Goal: Transaction & Acquisition: Purchase product/service

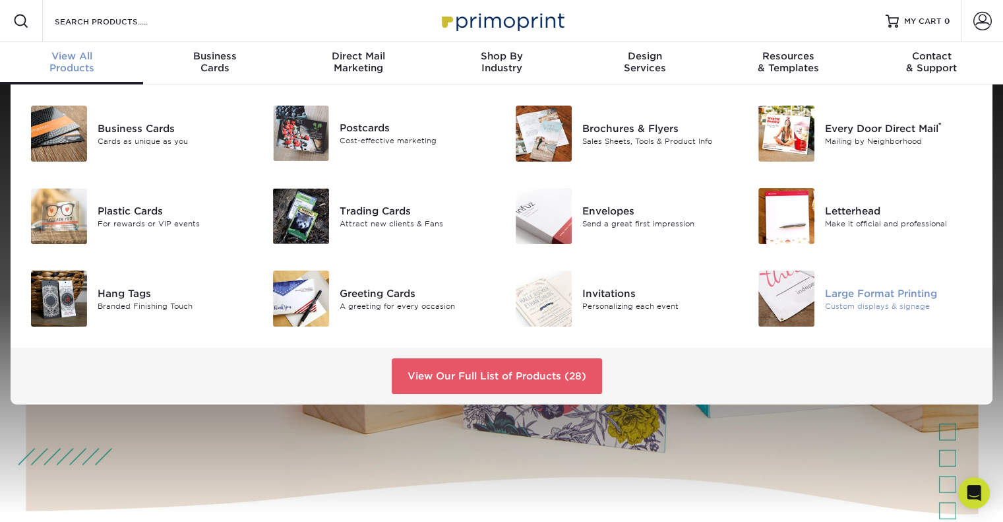
click at [799, 303] on img at bounding box center [786, 298] width 56 height 56
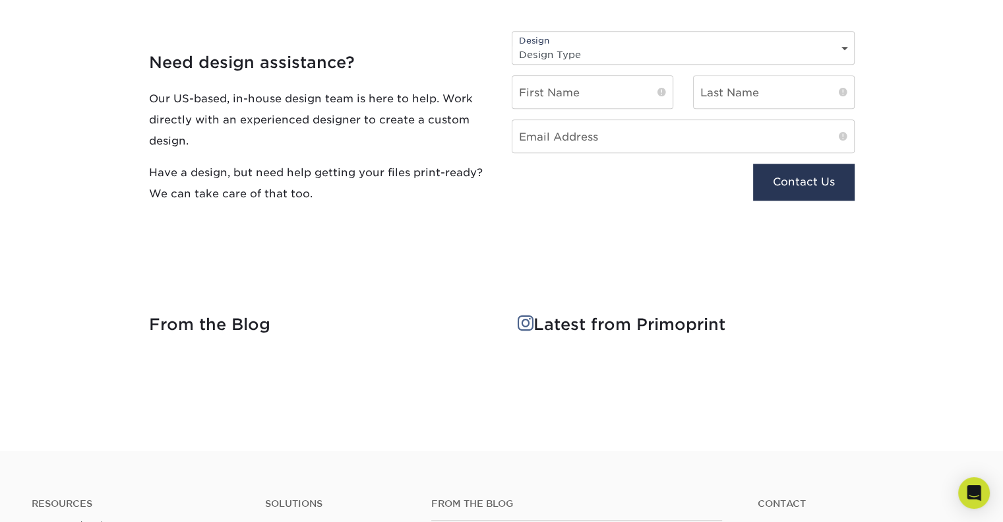
scroll to position [1187, 0]
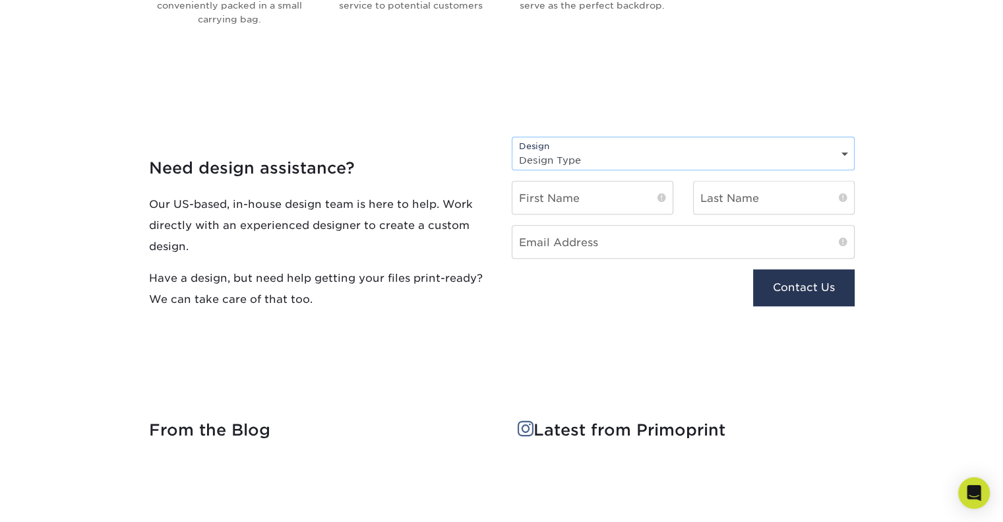
click at [749, 162] on select "Design Type Design Edits New Design" at bounding box center [683, 159] width 342 height 19
select select "New Design"
click at [512, 150] on select "Design Type Design Edits New Design" at bounding box center [683, 159] width 342 height 19
click at [617, 219] on div "First Name" at bounding box center [592, 203] width 181 height 44
click at [607, 206] on input "text" at bounding box center [592, 197] width 160 height 32
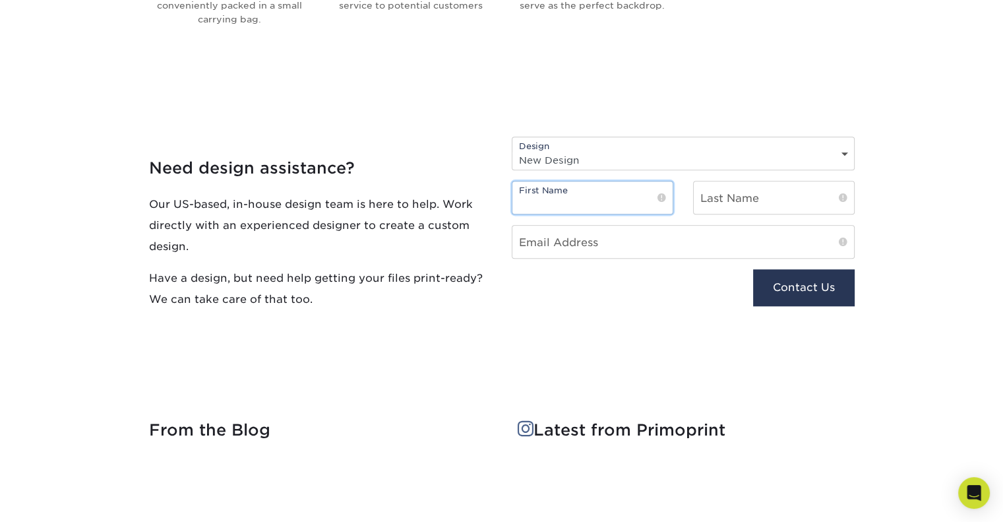
type input "Michael"
type input "Carpino"
type input "mike@lakeandtown.com"
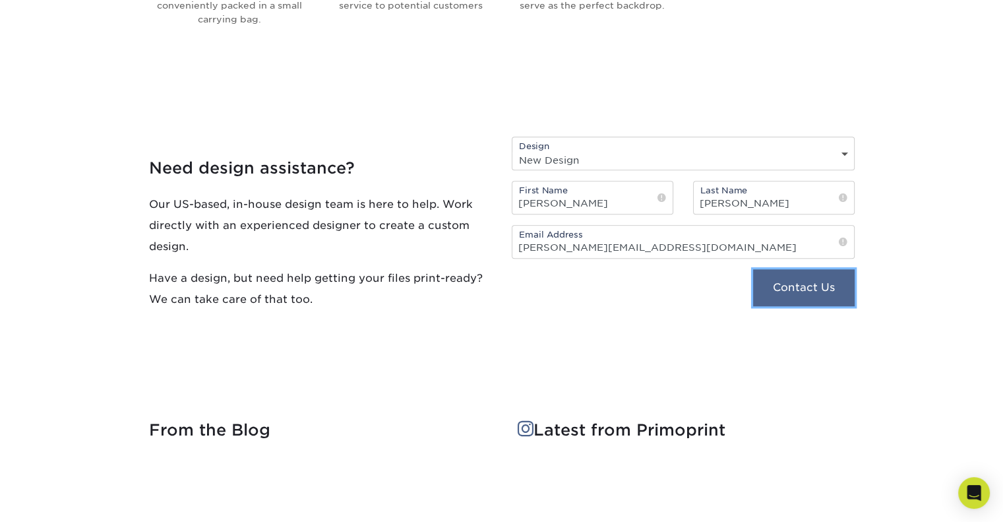
click at [814, 290] on button "Contact Us" at bounding box center [803, 287] width 101 height 37
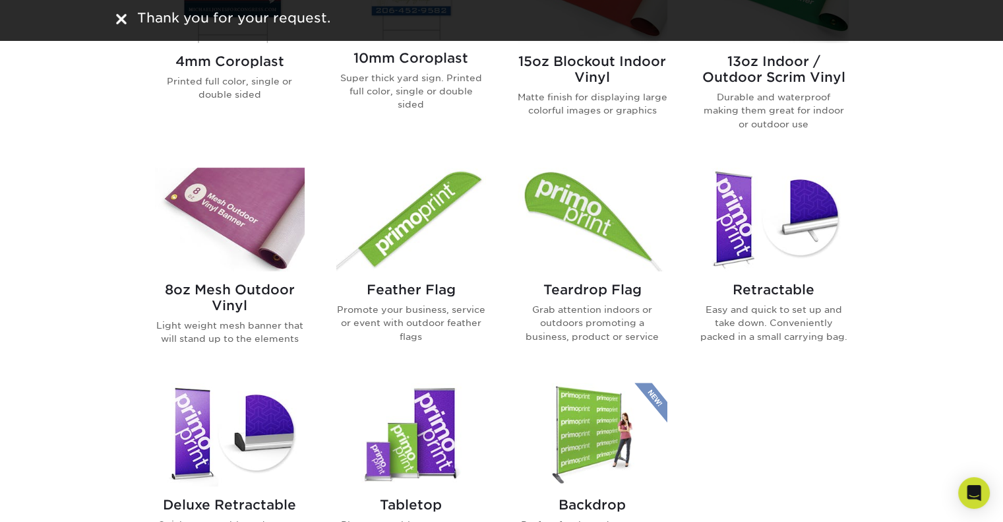
scroll to position [462, 0]
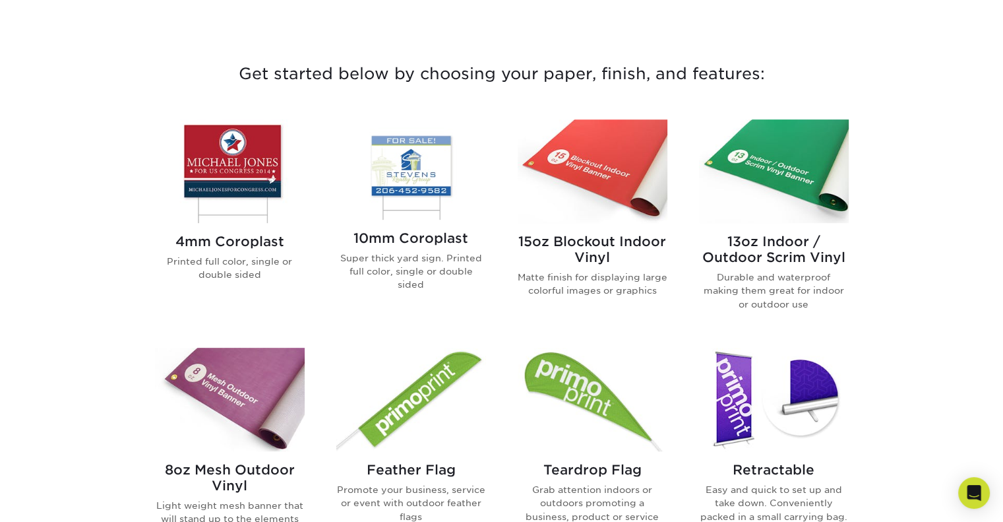
click at [232, 263] on p "Printed full color, single or double sided" at bounding box center [230, 268] width 150 height 27
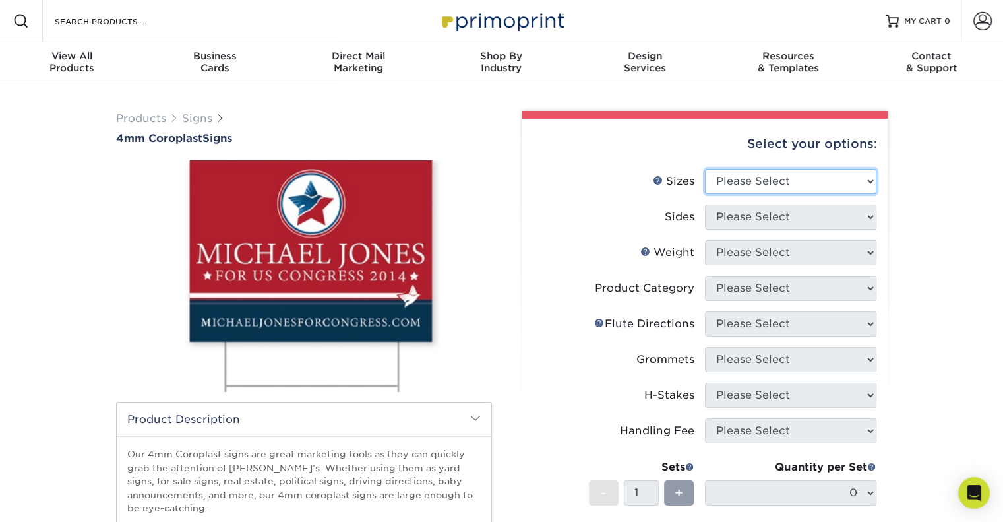
click at [857, 183] on select "Please Select 12" x 18" 18" x 24" 24" x 24" 24" x 36"" at bounding box center [790, 181] width 171 height 25
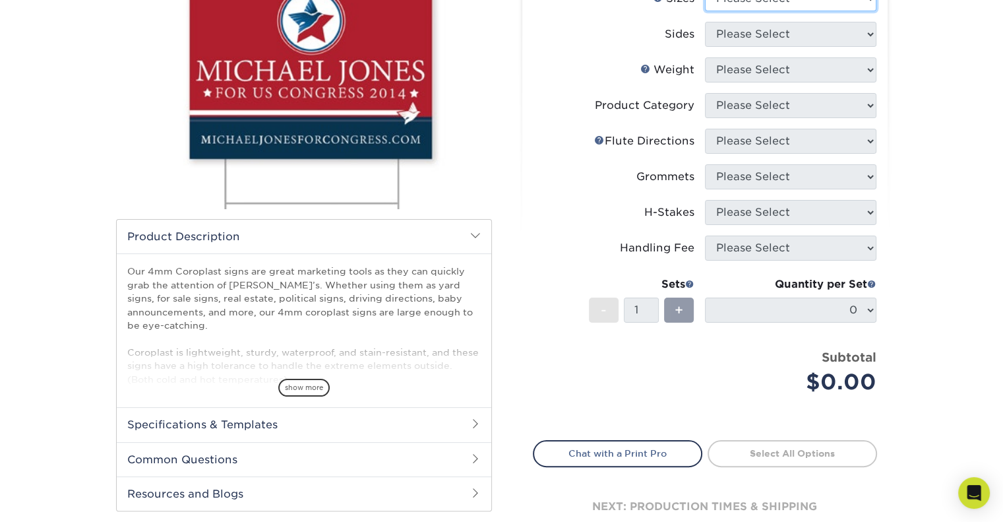
scroll to position [66, 0]
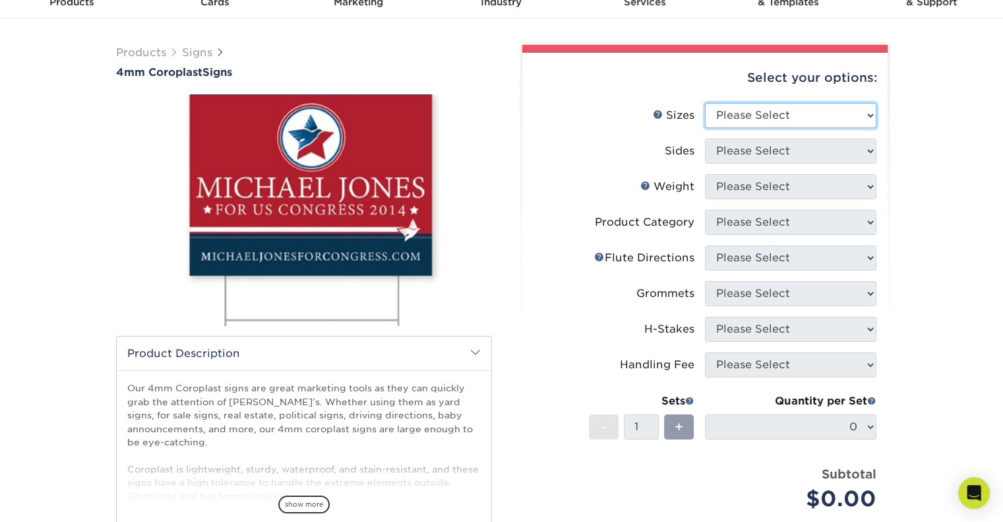
click at [865, 109] on select "Please Select 12" x 18" 18" x 24" 24" x 24" 24" x 36"" at bounding box center [790, 115] width 171 height 25
click at [705, 103] on select "Please Select 12" x 18" 18" x 24" 24" x 24" 24" x 36"" at bounding box center [790, 115] width 171 height 25
click at [867, 126] on select "Please Select 12" x 18" 18" x 24" 24" x 24" 24" x 36"" at bounding box center [790, 115] width 171 height 25
select select "12.00x18.00"
click at [705, 103] on select "Please Select 12" x 18" 18" x 24" 24" x 24" 24" x 36"" at bounding box center [790, 115] width 171 height 25
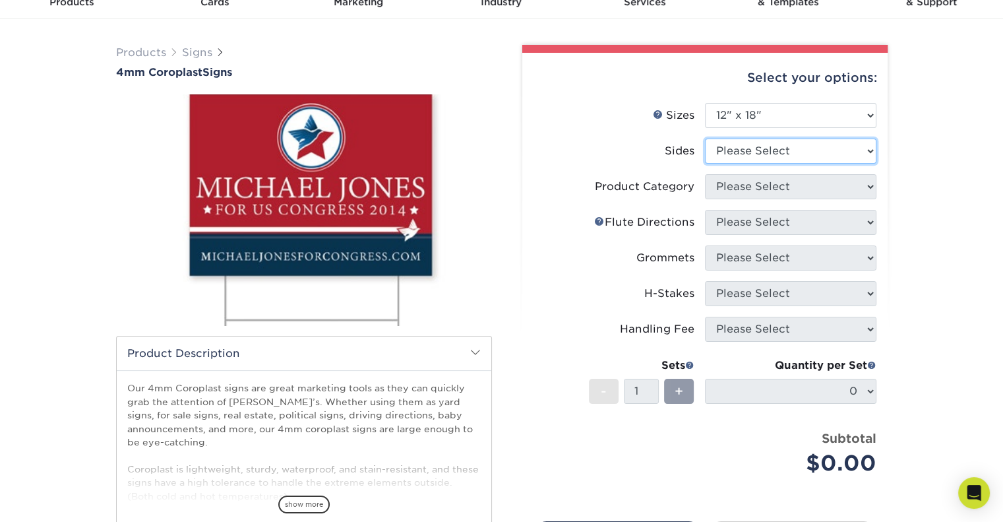
click at [865, 144] on select "Please Select Print Both Sides Print Front Only" at bounding box center [790, 150] width 171 height 25
select select "13abbda7-1d64-4f25-8bb2-c179b224825d"
click at [705, 138] on select "Please Select Print Both Sides Print Front Only" at bounding box center [790, 150] width 171 height 25
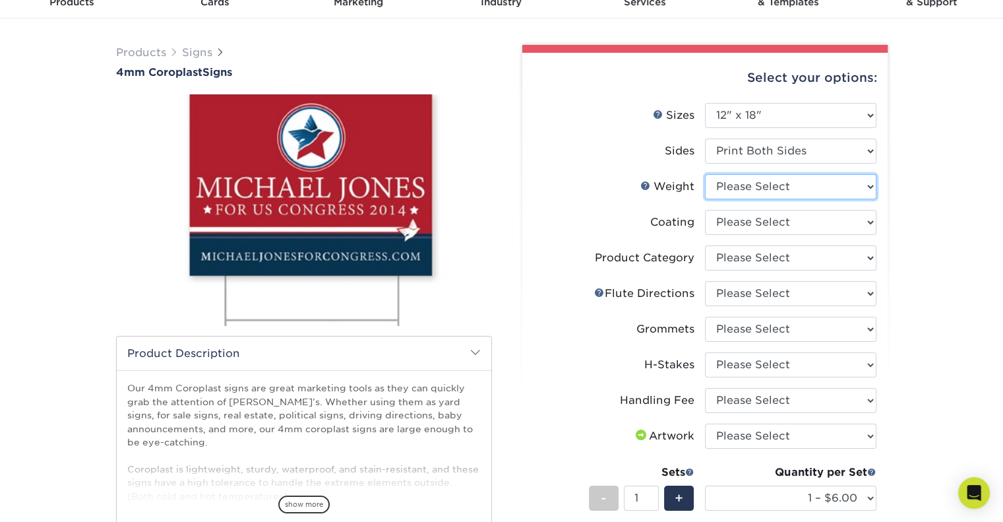
click at [865, 185] on select "Please Select 4CORO" at bounding box center [790, 186] width 171 height 25
select select "4CORO"
click at [705, 174] on select "Please Select 4CORO" at bounding box center [790, 186] width 171 height 25
click at [863, 218] on select at bounding box center [790, 222] width 171 height 25
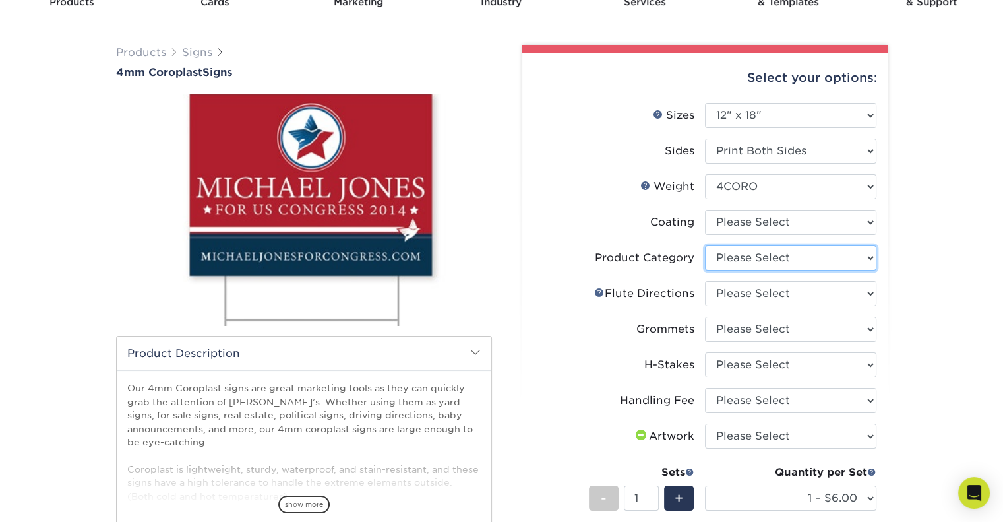
click at [861, 261] on select "Please Select Coroplast Signs" at bounding box center [790, 257] width 171 height 25
click at [860, 261] on select "Please Select Coroplast Signs" at bounding box center [790, 257] width 171 height 25
select select "b3582ed5-6912-492c-8440-2cc51afdb8e1"
click at [705, 245] on select "Please Select Coroplast Signs" at bounding box center [790, 257] width 171 height 25
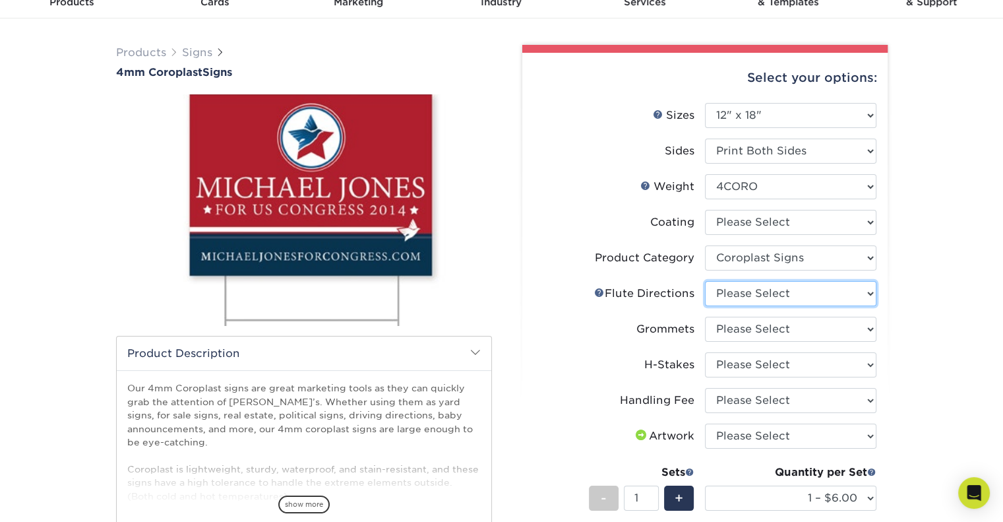
click at [854, 295] on select "Please Select Flute Direction (Horizontal) Flute Direction (Vertical)" at bounding box center [790, 293] width 171 height 25
select select "64642d5c-3ca5-48ab-b753-ddfa02991dab"
click at [705, 281] on select "Please Select Flute Direction (Horizontal) Flute Direction (Vertical)" at bounding box center [790, 293] width 171 height 25
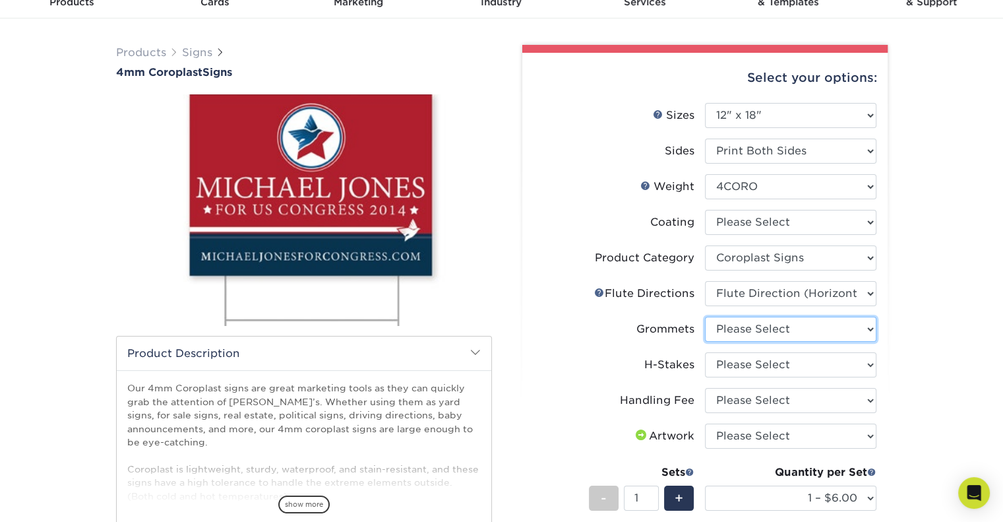
click at [874, 328] on select "Please Select No Grommets Yes, Grommet All 4 Corners Yes, Grommets Top Corners …" at bounding box center [790, 329] width 171 height 25
click at [969, 281] on div "Products Signs 4mm Coroplast Signs /" at bounding box center [501, 415] width 1003 height 795
click at [871, 328] on select "Please Select No Grommets Yes, Grommet All 4 Corners Yes, Grommets Top Corners …" at bounding box center [790, 329] width 171 height 25
select select "ce33bba6-a87b-4293-934d-6f372bdce3e6"
click at [705, 317] on select "Please Select No Grommets Yes, Grommet All 4 Corners Yes, Grommets Top Corners …" at bounding box center [790, 329] width 171 height 25
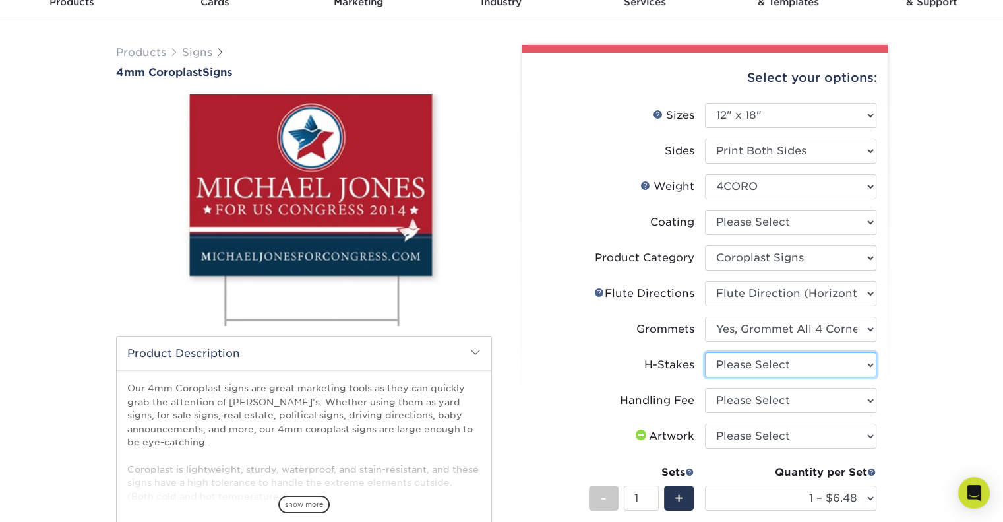
click at [861, 369] on select "Please Select No H-Stakes Yes" at bounding box center [790, 364] width 171 height 25
select select "aec992a9-897e-40ed-b45c-8ce74849ba63"
click at [705, 352] on select "Please Select No H-Stakes Yes" at bounding box center [790, 364] width 171 height 25
click at [868, 406] on select "Please Select Handling Fee" at bounding box center [790, 400] width 171 height 25
click at [868, 405] on select "Please Select Handling Fee" at bounding box center [790, 400] width 171 height 25
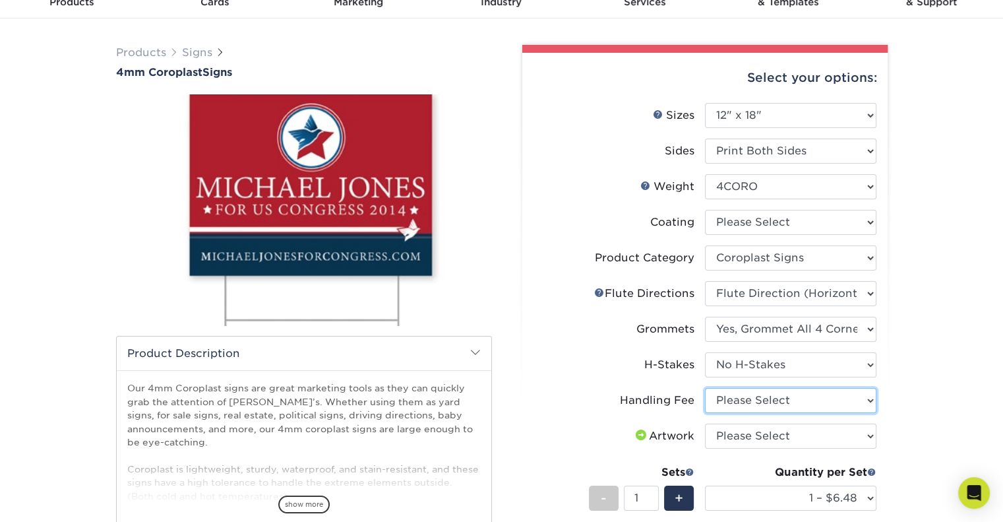
click at [868, 405] on select "Please Select Handling Fee" at bounding box center [790, 400] width 171 height 25
select select "ab74c079-444c-4260-ae6a-e09bdee8073c"
click at [705, 388] on select "Please Select Handling Fee" at bounding box center [790, 400] width 171 height 25
click at [853, 435] on select "Please Select I will upload files I need a design - $50" at bounding box center [790, 435] width 171 height 25
select select "upload"
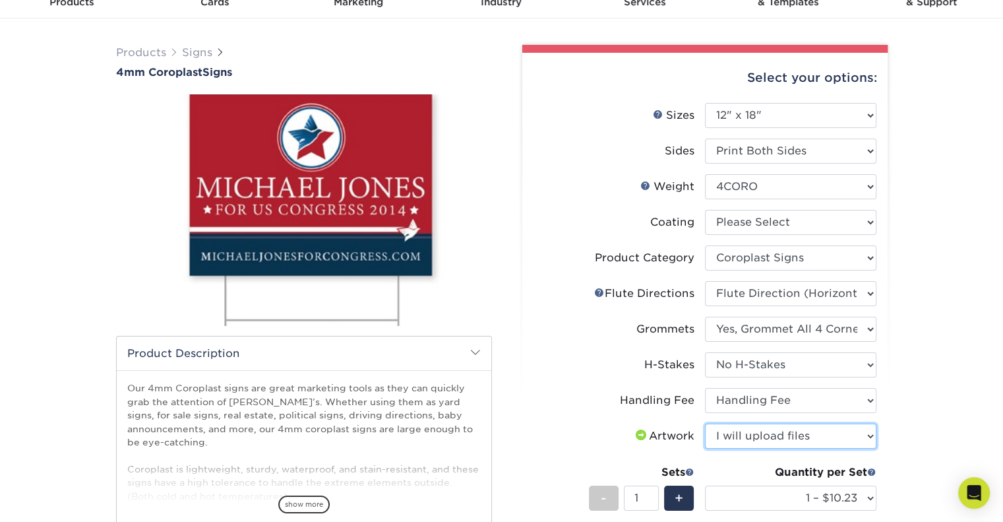
click at [705, 423] on select "Please Select I will upload files I need a design - $50" at bounding box center [790, 435] width 171 height 25
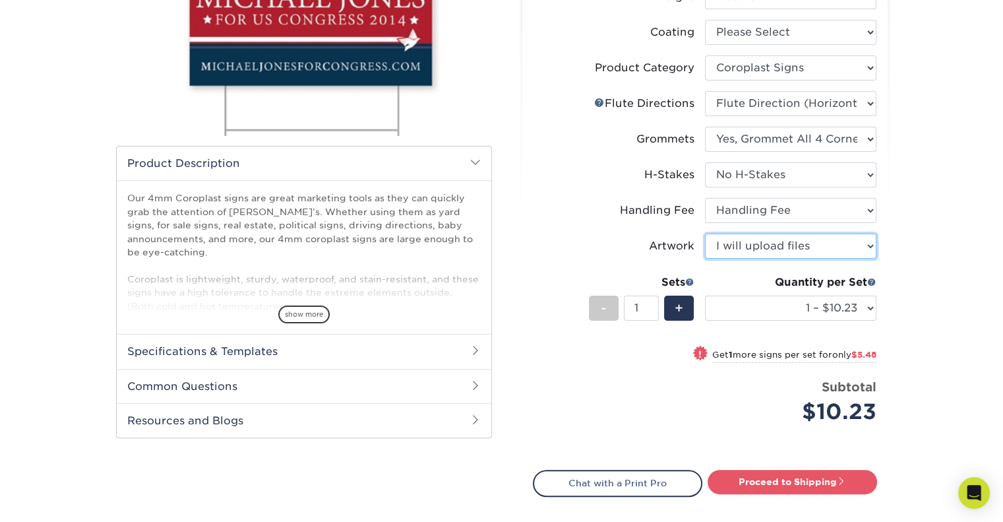
scroll to position [264, 0]
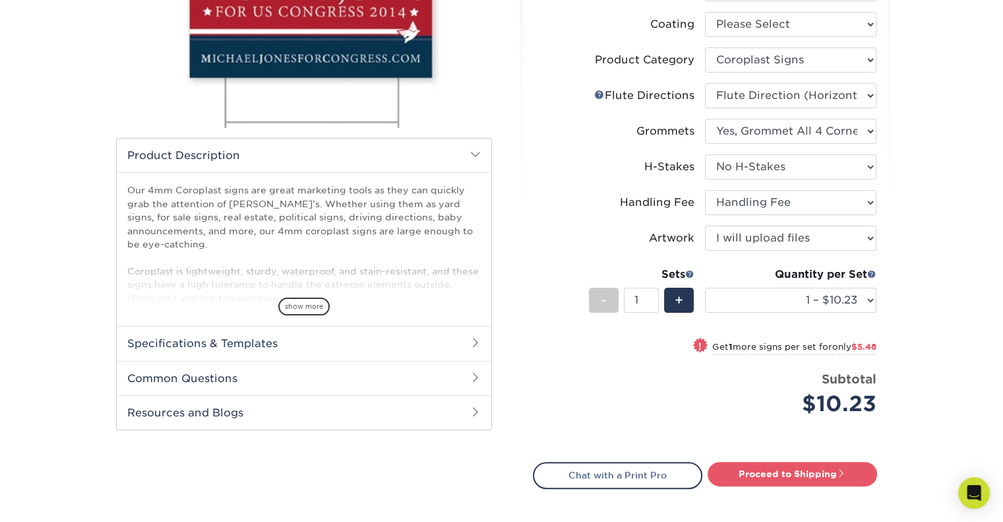
click at [942, 356] on div "Products Signs 4mm Coroplast Signs /" at bounding box center [501, 218] width 1003 height 795
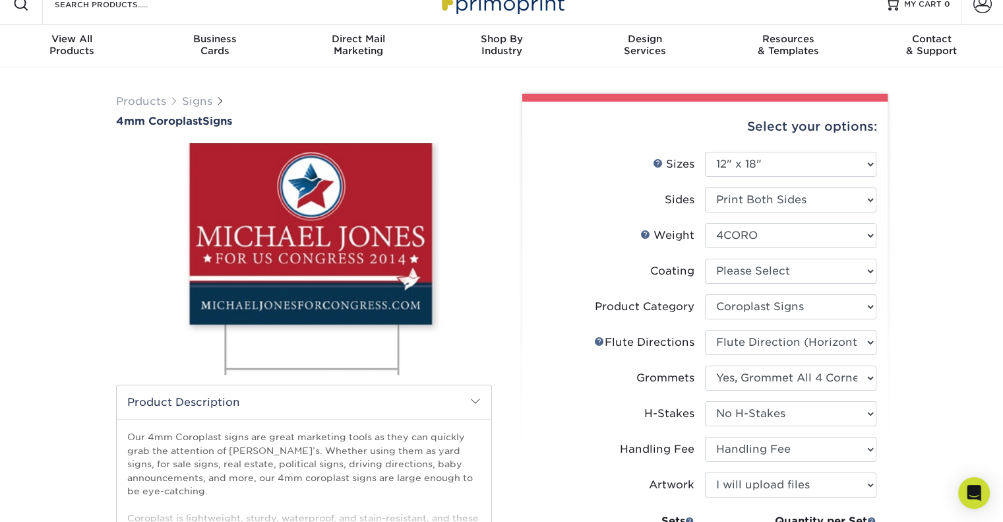
scroll to position [132, 0]
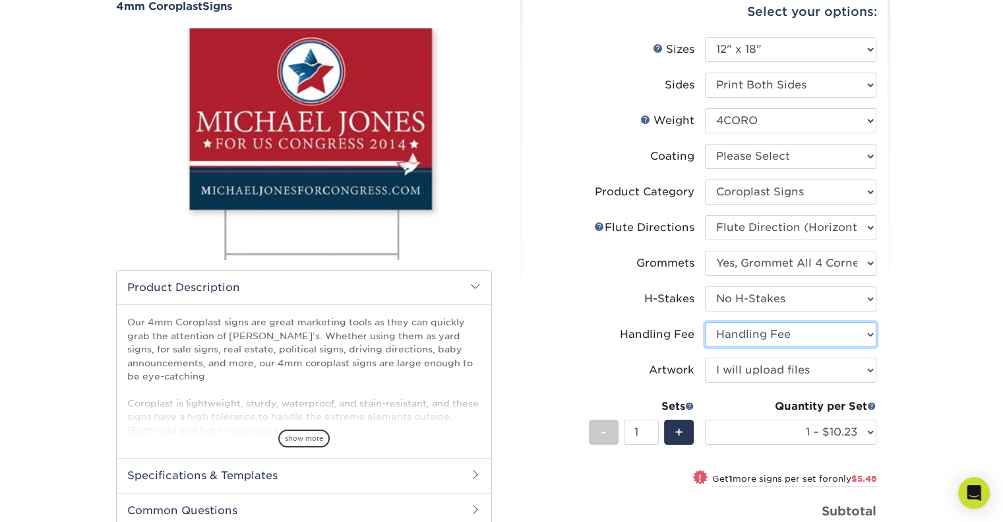
click at [868, 341] on select "Please Select Handling Fee" at bounding box center [790, 334] width 171 height 25
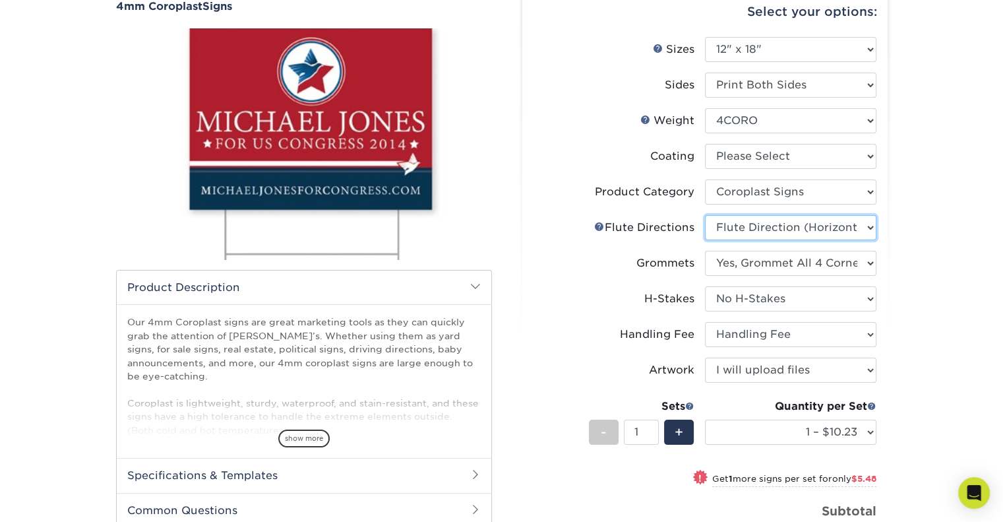
click at [862, 222] on select "Please Select Flute Direction (Horizontal) Flute Direction (Vertical)" at bounding box center [790, 227] width 171 height 25
click at [936, 166] on div "Products Signs 4mm Coroplast Signs /" at bounding box center [501, 350] width 1003 height 795
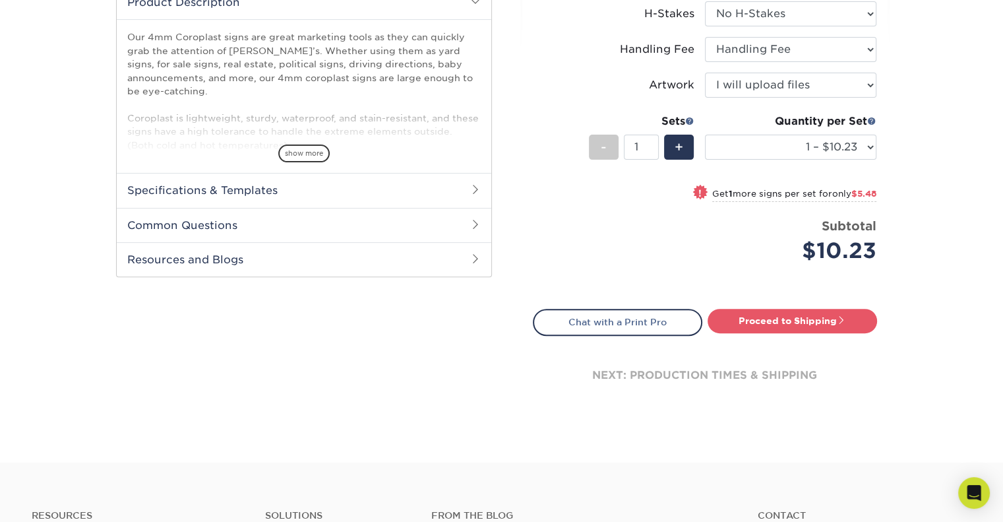
scroll to position [264, 0]
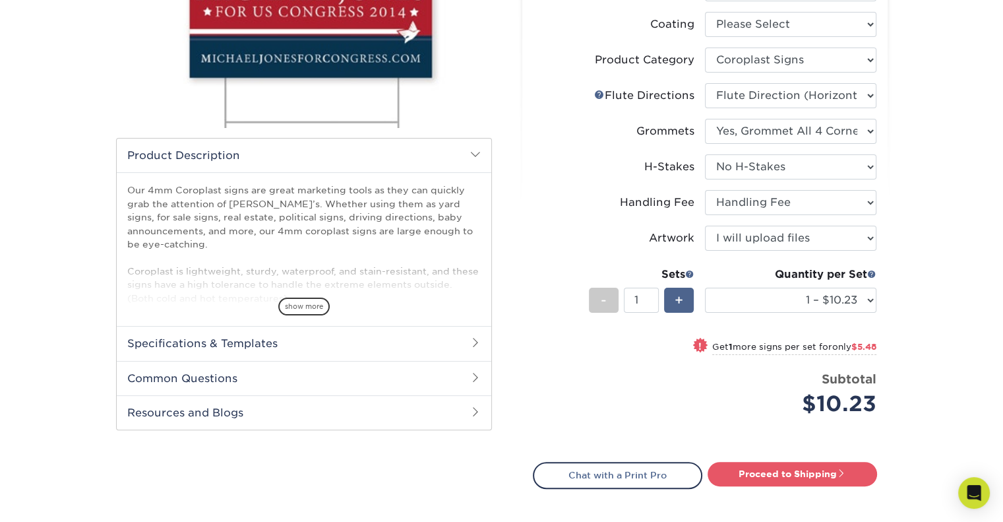
click at [686, 297] on div "+" at bounding box center [679, 300] width 30 height 25
click at [675, 295] on span "+" at bounding box center [679, 300] width 9 height 20
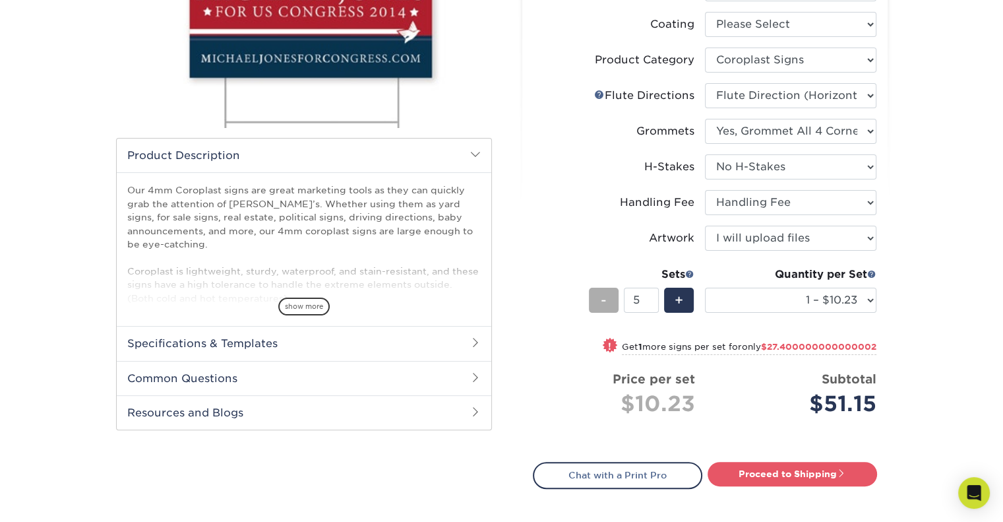
click at [602, 299] on span "-" at bounding box center [604, 300] width 6 height 20
click at [601, 299] on span "-" at bounding box center [604, 300] width 6 height 20
type input "1"
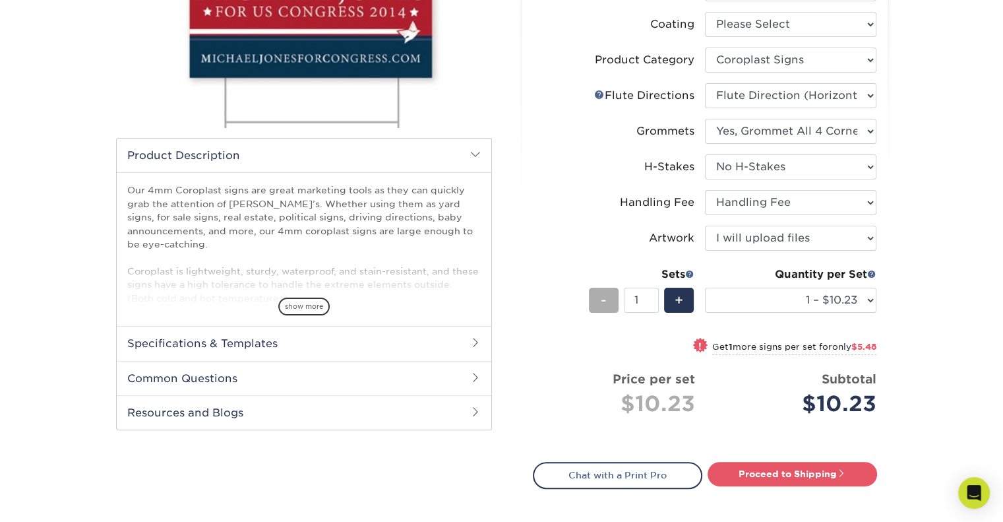
click at [601, 299] on span "-" at bounding box center [604, 300] width 6 height 20
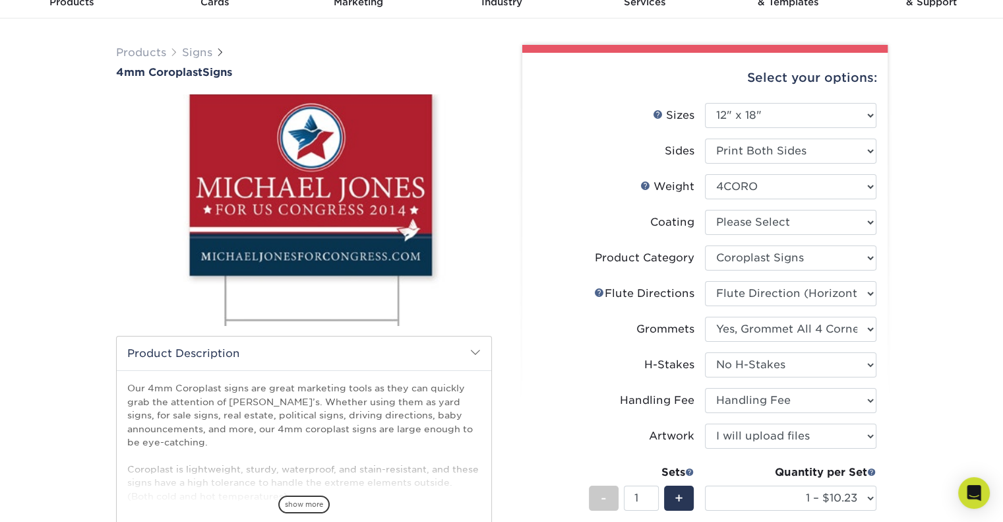
scroll to position [0, 0]
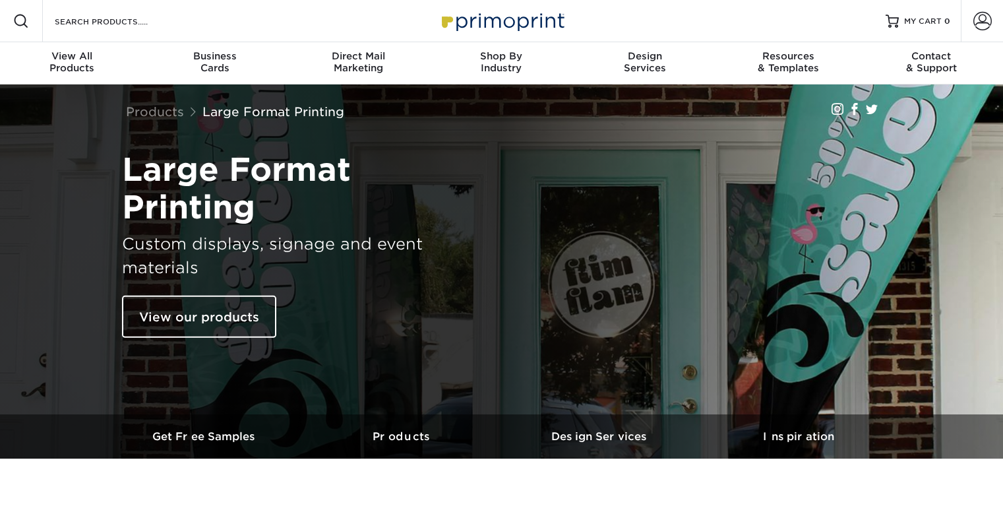
select select "New Design"
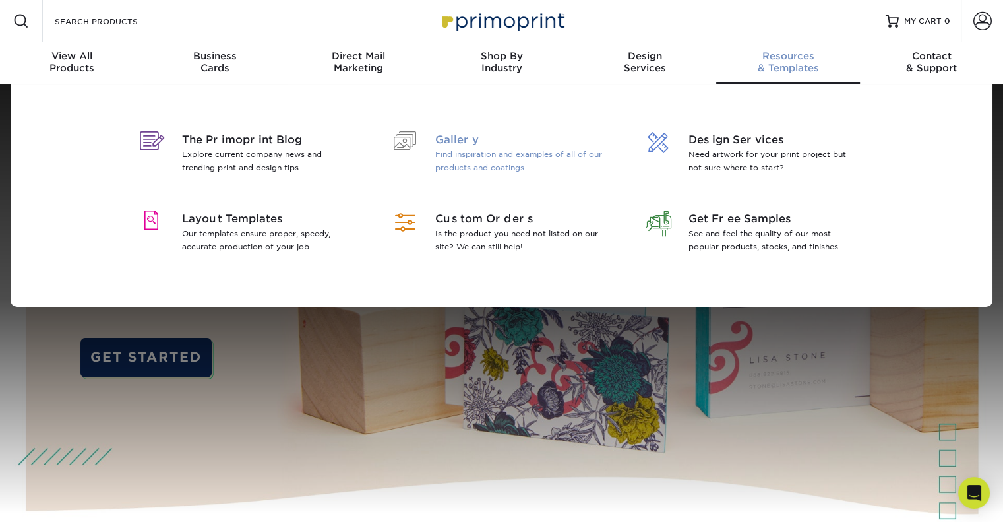
click at [446, 150] on p "Find inspiration and examples of all of our products and coatings." at bounding box center [520, 161] width 171 height 26
